Goal: Download file/media

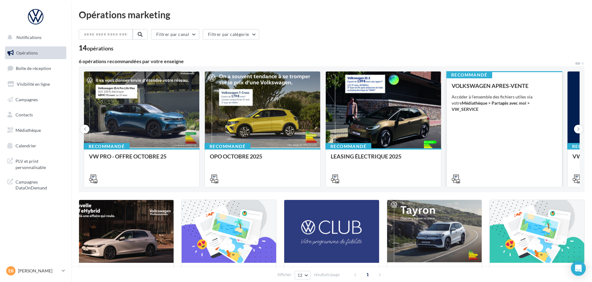
click at [483, 115] on div "VOLKSWAGEN APRES-VENTE Accéder à l'ensemble des fichiers utiles via votre Média…" at bounding box center [504, 132] width 105 height 99
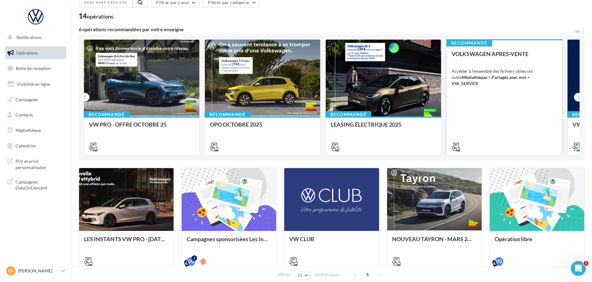
scroll to position [31, 0]
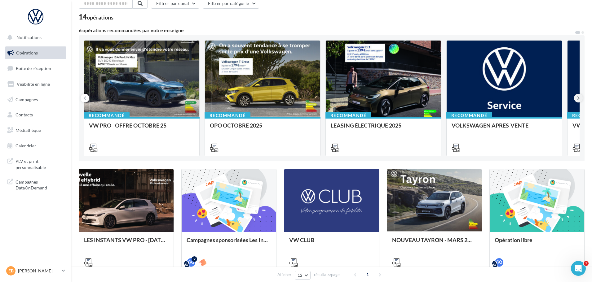
click at [580, 95] on button at bounding box center [578, 98] width 9 height 9
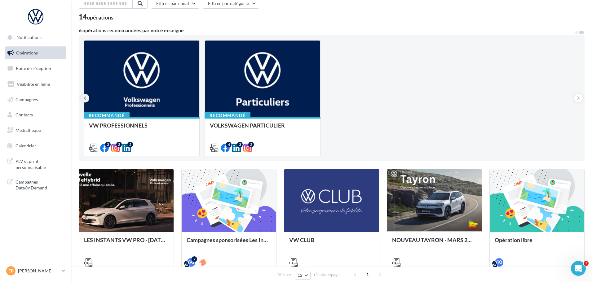
click at [87, 97] on button at bounding box center [85, 98] width 9 height 9
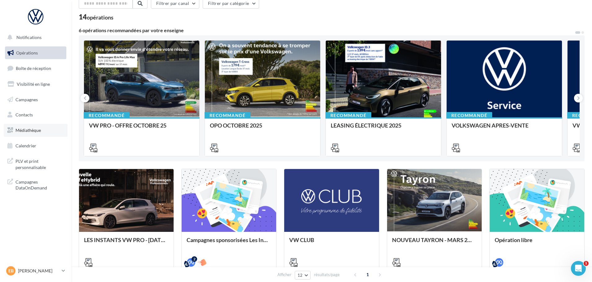
click at [35, 134] on link "Médiathèque" at bounding box center [36, 130] width 64 height 13
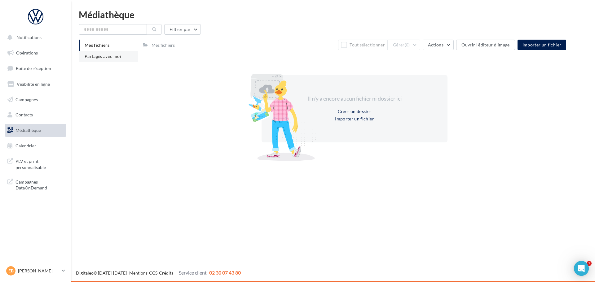
click at [95, 55] on span "Partagés avec moi" at bounding box center [103, 56] width 37 height 5
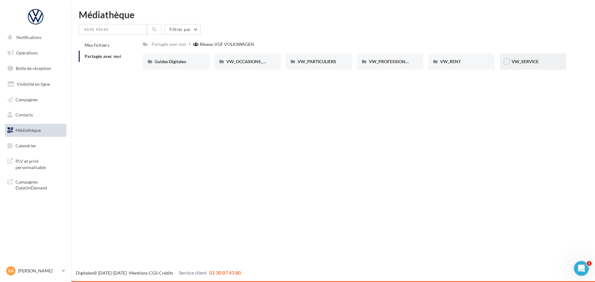
click at [519, 60] on span "VW_SERVICE" at bounding box center [525, 61] width 27 height 5
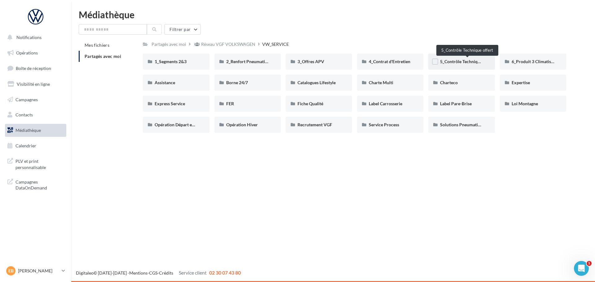
click at [465, 61] on span "5_Contrôle Technique offert" at bounding box center [467, 61] width 54 height 5
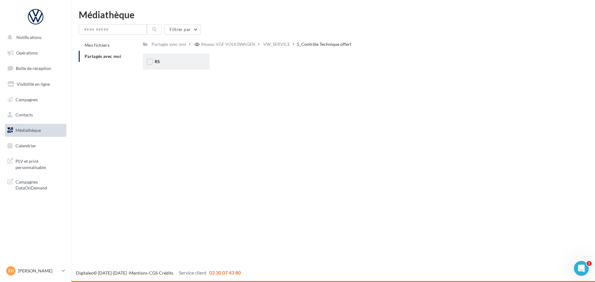
click at [172, 65] on div "RS" at bounding box center [176, 62] width 43 height 6
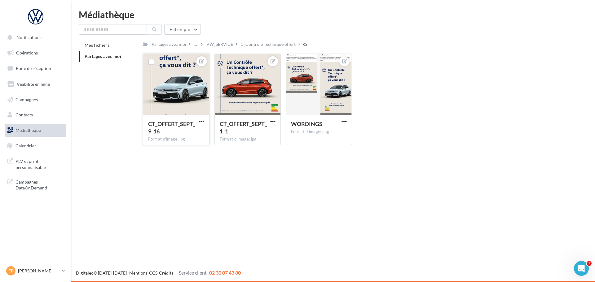
click at [181, 121] on span "CT_OFFERT_SEPT_9_16" at bounding box center [171, 128] width 47 height 14
click at [182, 91] on div at bounding box center [176, 85] width 66 height 62
click at [319, 82] on div at bounding box center [319, 85] width 66 height 62
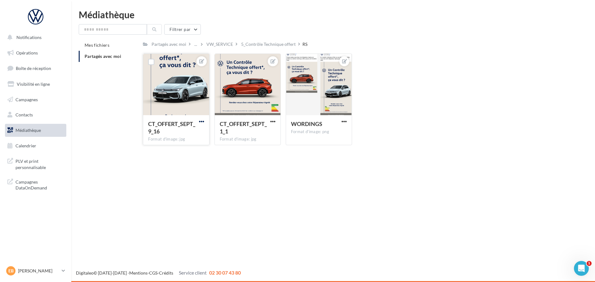
click at [201, 120] on span "button" at bounding box center [201, 121] width 5 height 5
click at [189, 148] on button "Télécharger" at bounding box center [172, 150] width 65 height 16
click at [272, 123] on span "button" at bounding box center [272, 121] width 5 height 5
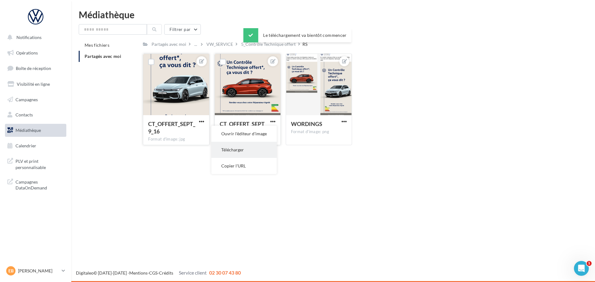
click at [269, 149] on button "Télécharger" at bounding box center [243, 150] width 65 height 16
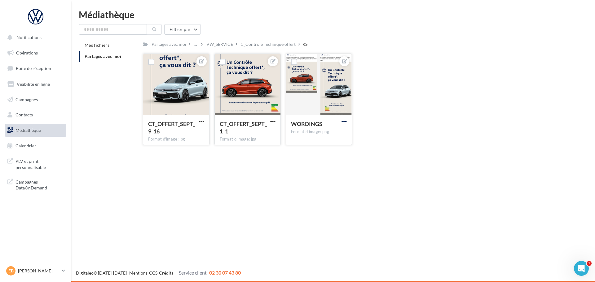
click at [345, 121] on span "button" at bounding box center [344, 121] width 5 height 5
click at [338, 151] on button "Télécharger" at bounding box center [315, 150] width 65 height 16
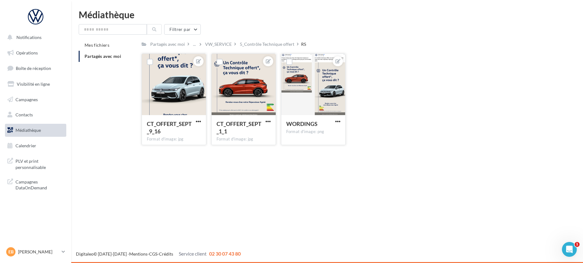
click at [338, 124] on button "button" at bounding box center [338, 122] width 8 height 6
click at [328, 148] on button "Télécharger" at bounding box center [308, 150] width 65 height 16
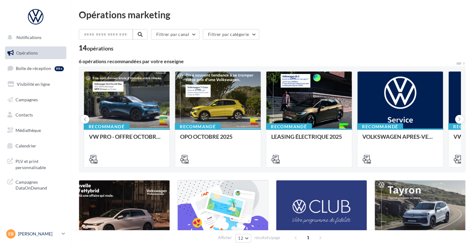
click at [43, 234] on p "[PERSON_NAME]" at bounding box center [38, 234] width 41 height 6
